Goal: Task Accomplishment & Management: Manage account settings

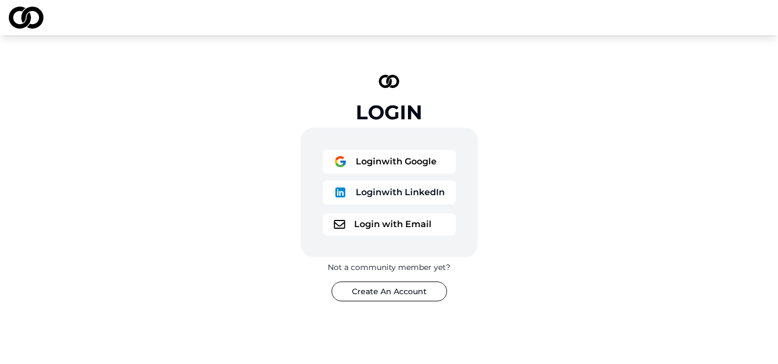
click at [401, 161] on button "Login with Google" at bounding box center [389, 162] width 133 height 24
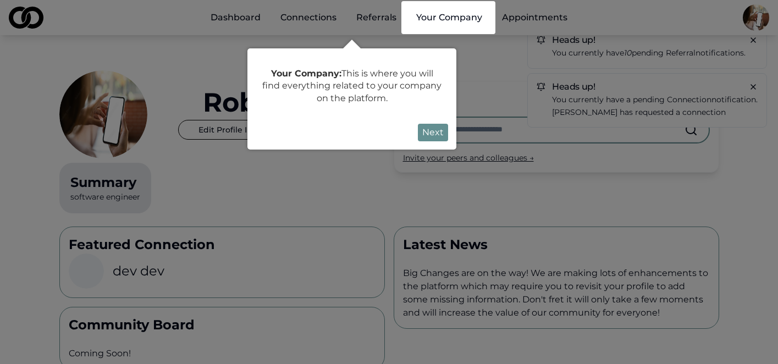
click at [443, 135] on button "Next" at bounding box center [433, 133] width 30 height 18
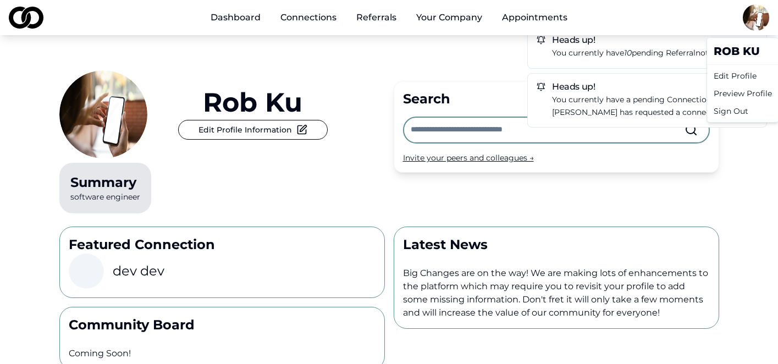
click at [758, 9] on html "Dashboard Connections Referrals Your Company Appointments Heads up! You current…" at bounding box center [389, 182] width 778 height 364
click at [719, 108] on div "Sign Out" at bounding box center [742, 111] width 67 height 18
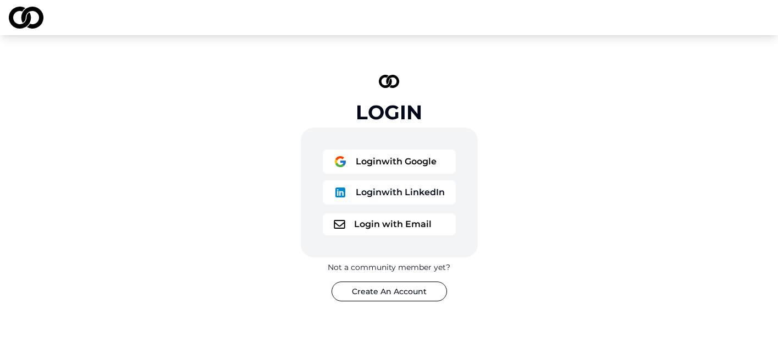
click at [382, 160] on button "Login with Google" at bounding box center [389, 162] width 133 height 24
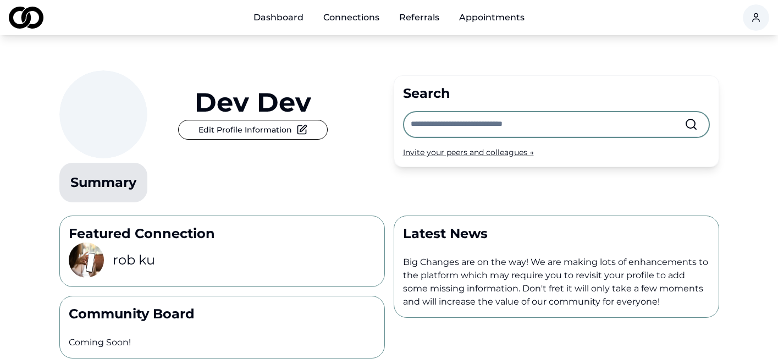
click at [746, 14] on html "Dashboard Connections Referrals Appointments dev dev Edit Profile Information S…" at bounding box center [389, 182] width 778 height 364
click at [700, 73] on div "Edit Profile" at bounding box center [725, 76] width 97 height 18
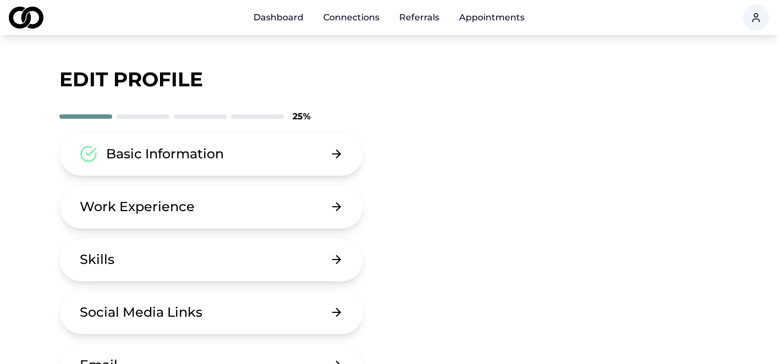
click at [263, 150] on button "Basic Information" at bounding box center [211, 154] width 305 height 44
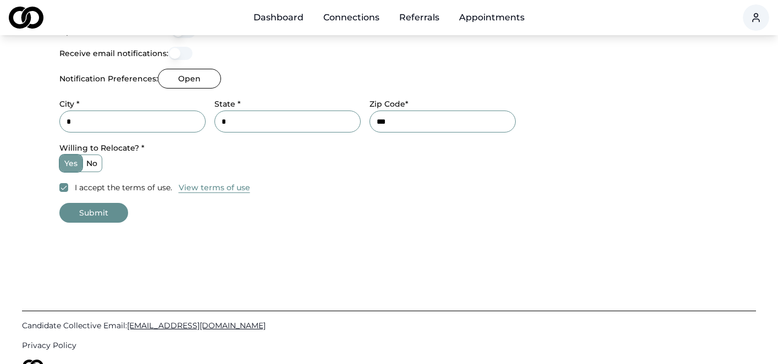
scroll to position [499, 0]
